Goal: Information Seeking & Learning: Learn about a topic

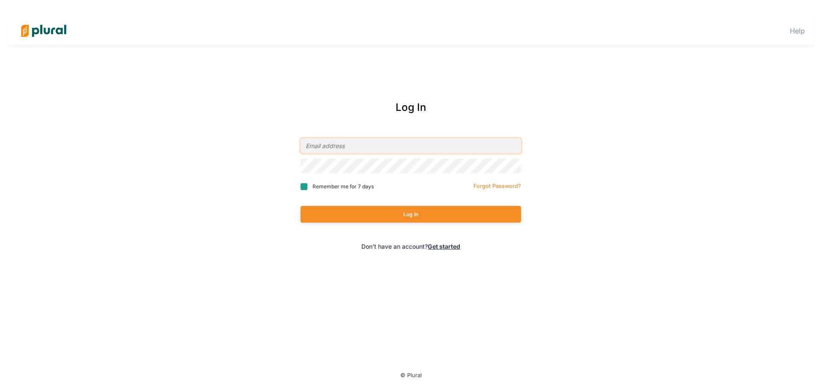
type input "[EMAIL_ADDRESS][DOMAIN_NAME]"
click at [304, 185] on input "Remember me for 7 days" at bounding box center [303, 186] width 7 height 7
checkbox input "true"
click at [425, 215] on button "Log In" at bounding box center [410, 214] width 220 height 17
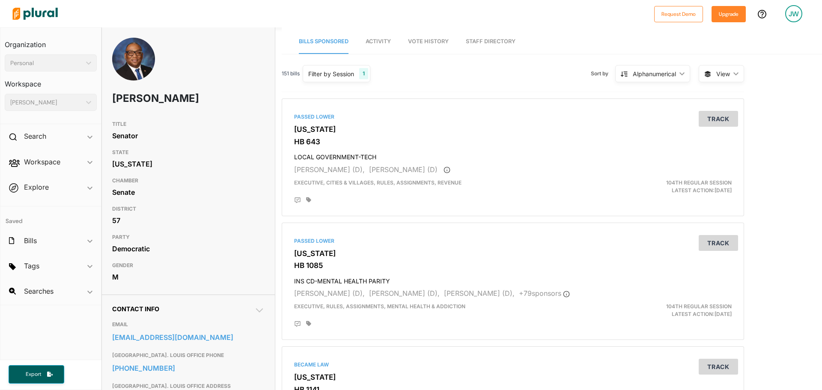
click at [40, 293] on span "Searches ic_keyboard_arrow_down No saved searches" at bounding box center [50, 292] width 101 height 23
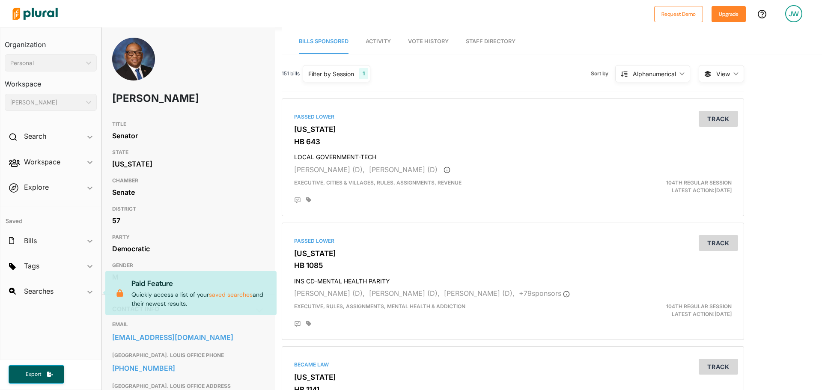
click at [40, 293] on span "Searches ic_keyboard_arrow_down No saved searches Paid Feature Quickly access a…" at bounding box center [50, 292] width 101 height 23
click at [67, 136] on div "Search ic_keyboard_arrow_down" at bounding box center [50, 137] width 101 height 23
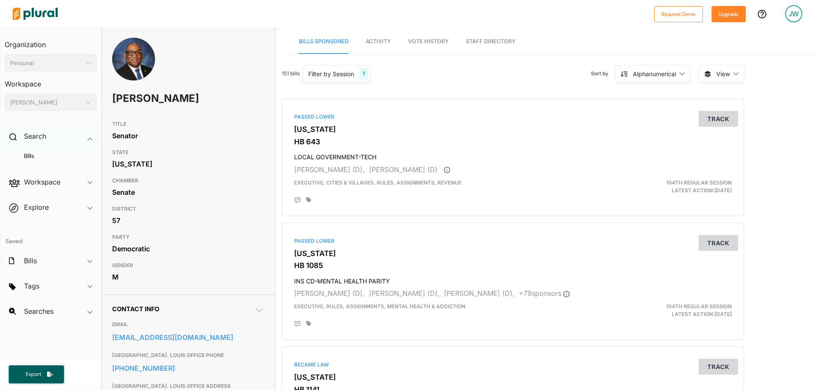
click at [59, 134] on div "Search ic_keyboard_arrow_down" at bounding box center [50, 137] width 101 height 23
